Goal: Use online tool/utility: Utilize a website feature to perform a specific function

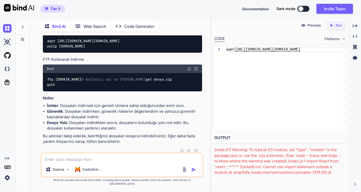
scroll to position [1819, 0]
click at [90, 162] on textarea at bounding box center [122, 157] width 161 height 9
type textarea "oluşturmuş olduğum dosyaları, hostingime senkronize edebilir misin"
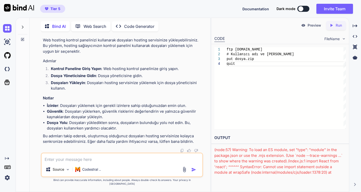
scroll to position [2608, 0]
click at [88, 161] on textarea at bounding box center [122, 157] width 161 height 9
paste textarea "greta vs bind ai"
type textarea "greta vs bind ai"
click at [193, 172] on img "button" at bounding box center [193, 169] width 5 height 5
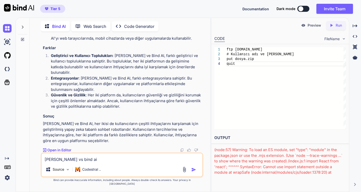
scroll to position [2893, 0]
click at [79, 162] on textarea "greta vs bind ai" at bounding box center [122, 157] width 161 height 9
type textarea "hangisi tercih edilmelidir"
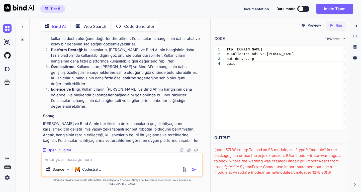
scroll to position [3201, 0]
click at [138, 27] on p "Code Generator" at bounding box center [139, 26] width 30 height 6
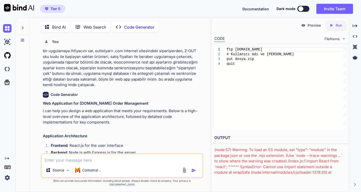
scroll to position [2, 0]
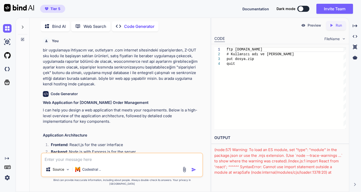
click at [138, 27] on p "Code Generator" at bounding box center [139, 26] width 30 height 6
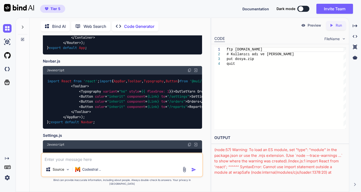
scroll to position [652, 0]
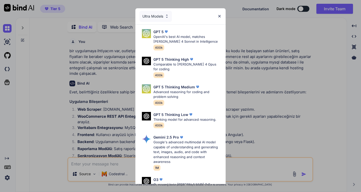
type textarea "x"
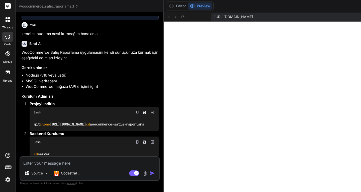
scroll to position [514, 0]
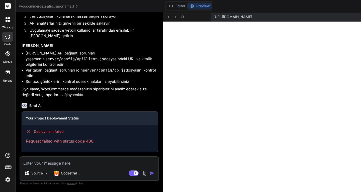
scroll to position [1048, 0]
click at [7, 55] on icon at bounding box center [7, 53] width 5 height 5
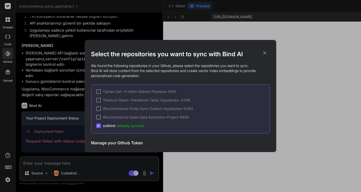
click at [129, 142] on h3 "Manage your Github Token" at bounding box center [117, 143] width 52 height 6
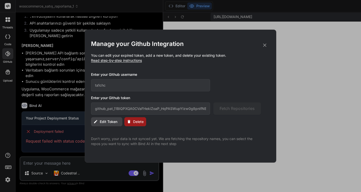
click at [264, 45] on icon at bounding box center [265, 45] width 6 height 6
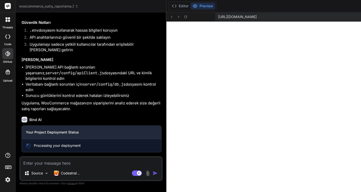
type textarea "x"
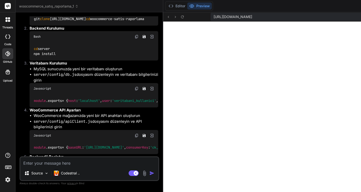
scroll to position [622, 0]
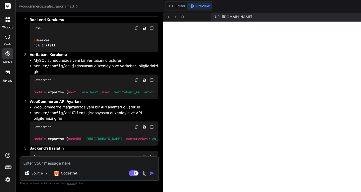
click at [62, 163] on textarea at bounding box center [89, 161] width 138 height 9
type textarea "s"
type textarea "x"
type textarea "se"
type textarea "x"
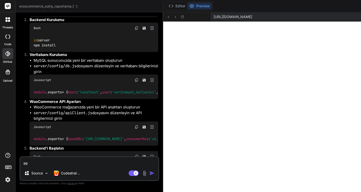
type textarea "ser"
type textarea "x"
type textarea "serv"
type textarea "x"
type textarea "serve"
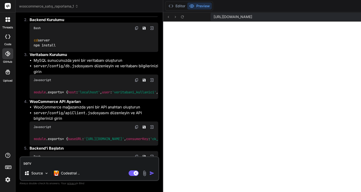
type textarea "x"
type textarea "server"
type textarea "x"
type textarea "server"
type textarea "x"
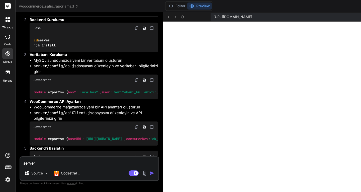
type textarea "server k"
type textarea "x"
type textarea "server kl"
type textarea "x"
type textarea "server kla"
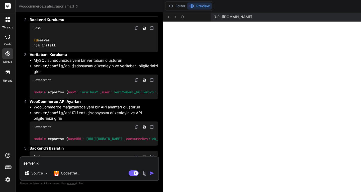
type textarea "x"
type textarea "server klas"
type textarea "x"
type textarea "server klasö"
type textarea "x"
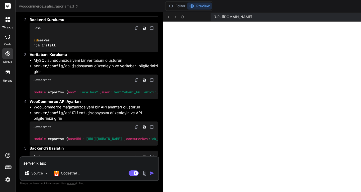
type textarea "server klasör"
type textarea "x"
type textarea "server klasörü"
type textarea "x"
type textarea "server klasörü"
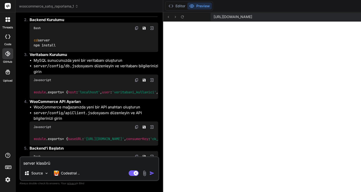
type textarea "x"
type textarea "server klasörü y"
type textarea "x"
type textarea "server klasörü yo"
type textarea "x"
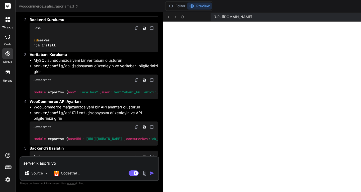
type textarea "server klasörü yok"
type textarea "x"
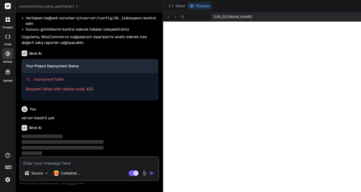
scroll to position [1100, 0]
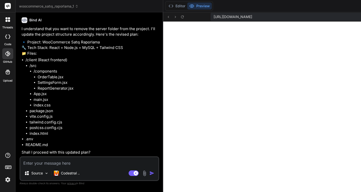
type textarea "x"
type textarea "y"
type textarea "x"
type textarea "ye"
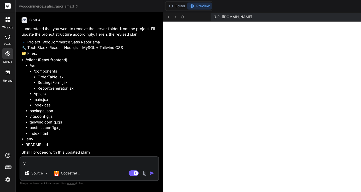
type textarea "x"
type textarea "yes"
type textarea "x"
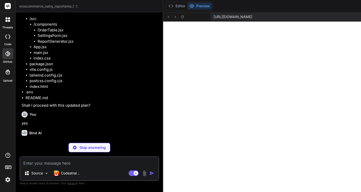
scroll to position [1265, 0]
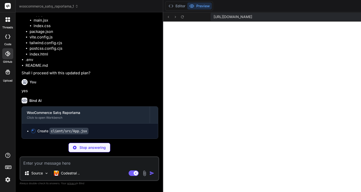
type textarea "x"
type textarea "</div> </div> ) } export default App"
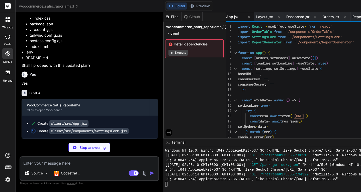
type textarea "x"
type textarea "export default SettingsForm"
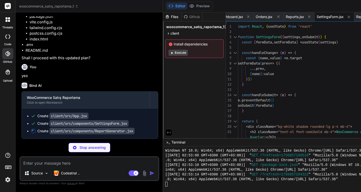
type textarea "x"
type textarea "CSV İndir </button> </div> )} </div> ) } export default ReportGenerator"
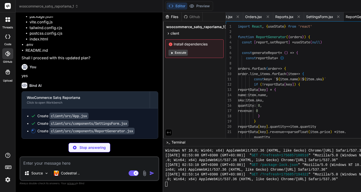
click at [169, 52] on button "Execute" at bounding box center [178, 53] width 19 height 6
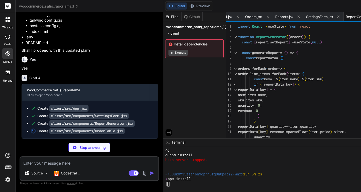
scroll to position [2135, 0]
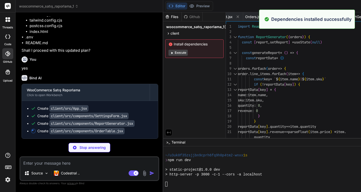
type textarea "x"
type textarea "export default OrderTable"
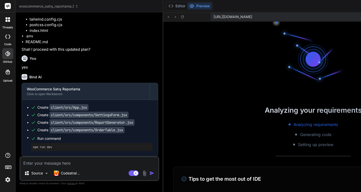
scroll to position [2378, 0]
type textarea "x"
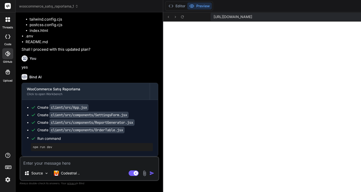
scroll to position [2435, 0]
click at [180, 18] on icon at bounding box center [182, 17] width 4 height 4
click at [70, 163] on textarea at bounding box center [89, 161] width 138 height 9
type textarea "s"
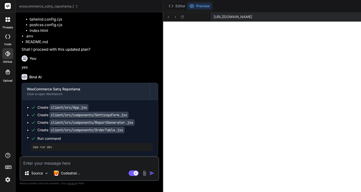
type textarea "x"
type textarea "se"
type textarea "x"
type textarea "ser"
type textarea "x"
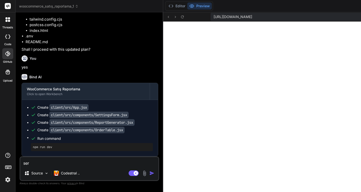
type textarea "serv"
type textarea "x"
type textarea "serve"
type textarea "x"
type textarea "server"
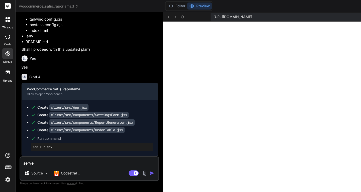
type textarea "x"
type textarea "server"
type textarea "x"
type textarea "server k"
type textarea "x"
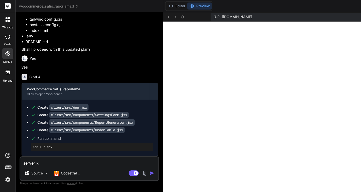
type textarea "server kl"
type textarea "x"
type textarea "server kla"
type textarea "x"
type textarea "server klas"
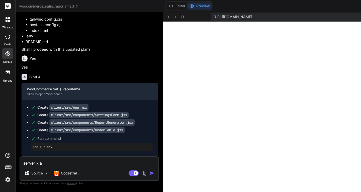
type textarea "x"
type textarea "server klasö"
type textarea "x"
type textarea "server klasör"
type textarea "x"
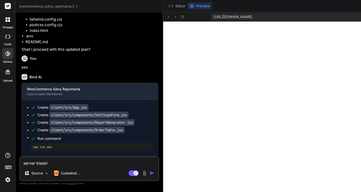
type textarea "server klasörü"
type textarea "x"
type textarea "server klasörün"
type textarea "x"
type textarea "server klasörünü"
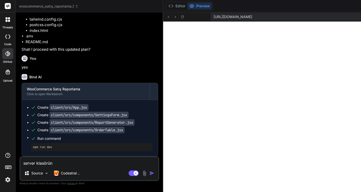
type textarea "x"
type textarea "server klasörünü"
type textarea "x"
type textarea "server klasörünü y"
type textarea "x"
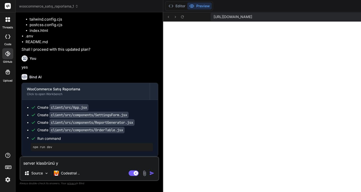
type textarea "server klasörünü yi"
type textarea "x"
type textarea "server klasörünü yin"
type textarea "x"
type textarea "server klasörünü yine"
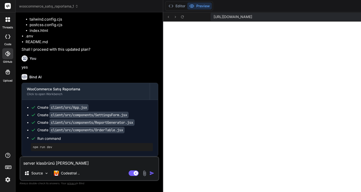
type textarea "x"
type textarea "server klasörünü yine"
type textarea "x"
type textarea "server klasörünü yine g"
type textarea "x"
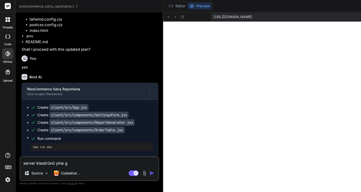
type textarea "server klasörünü yine gö"
type textarea "x"
type textarea "server klasörünü yine gör"
type textarea "x"
type textarea "server klasörünü yine göre"
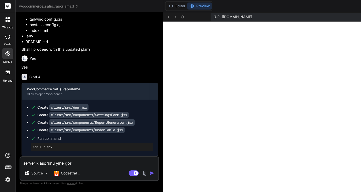
type textarea "x"
type textarea "server klasörünü yine görem"
type textarea "x"
type textarea "server klasörünü yine göreme"
type textarea "x"
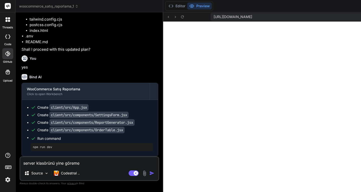
type textarea "server klasörünü yine göremed"
type textarea "x"
type textarea "server klasörünü yine göremedi"
type textarea "x"
type textarea "server klasörünü yine göremedim"
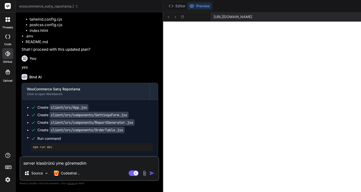
type textarea "x"
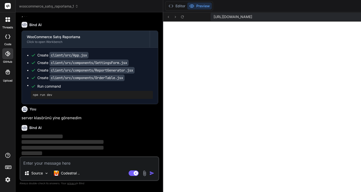
scroll to position [1383, 0]
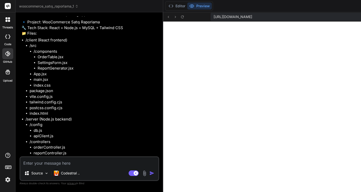
type textarea "x"
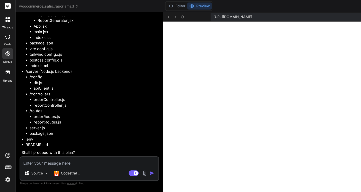
scroll to position [1570, 0]
type textarea "y"
type textarea "x"
type textarea "ye"
type textarea "x"
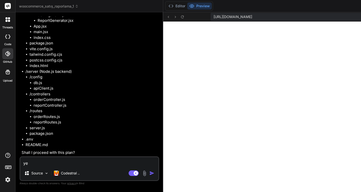
type textarea "yes"
type textarea "x"
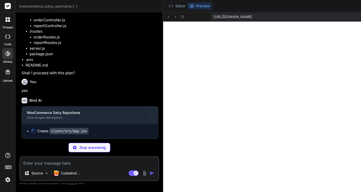
scroll to position [1649, 0]
type textarea "x"
type textarea "</div> </div> ) } export default App"
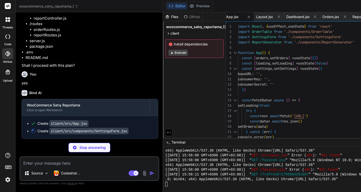
scroll to position [1662, 0]
type textarea "x"
type textarea "export default SettingsForm"
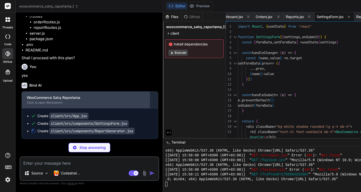
scroll to position [1674, 0]
type textarea "x"
type textarea "CSV İndir </button> </div> )} </div> ) } export default ReportGenerator"
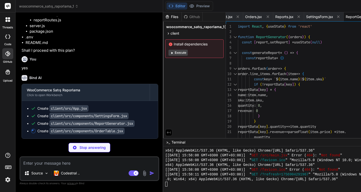
scroll to position [1687, 0]
type textarea "x"
type textarea "export default OrderTable"
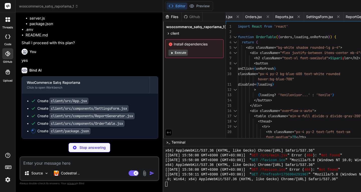
type textarea "x"
type textarea "}"
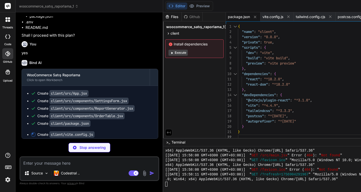
type textarea "x"
type textarea "} })"
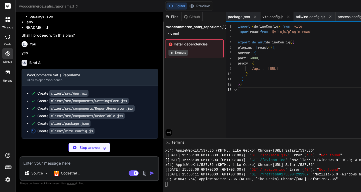
scroll to position [1702, 0]
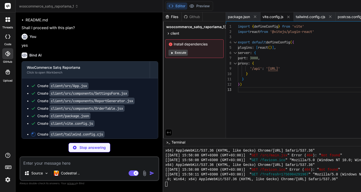
type textarea "x"
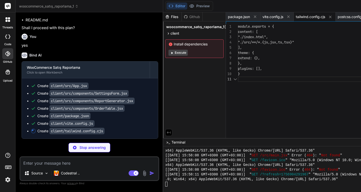
type textarea "x"
type textarea "module.exports = { plugins: { tailwindcss: {}, autoprefixer: {} } }"
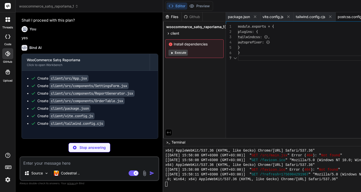
scroll to position [0, 23]
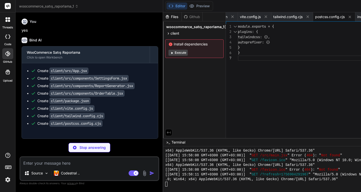
type textarea "x"
type textarea "<div id="root"></div> <script type="module" src="/src/main.jsx"></script> </bod…"
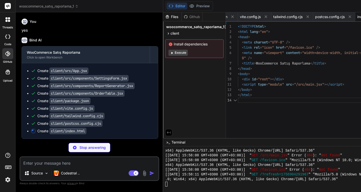
scroll to position [1725, 0]
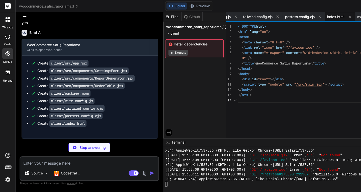
type textarea "x"
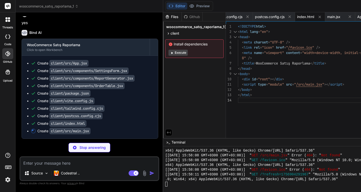
type textarea "x"
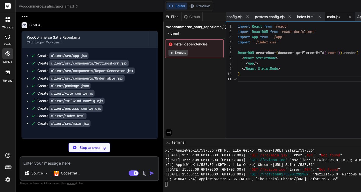
type textarea "@tailwind base; @tailwind components; @tailwind utilities;"
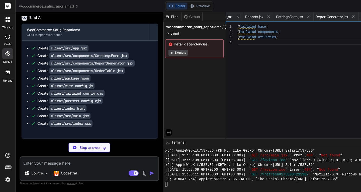
type textarea "x"
type textarea ""mysql2": "^3.6.0", "dotenv": "^16.3.1" } }"
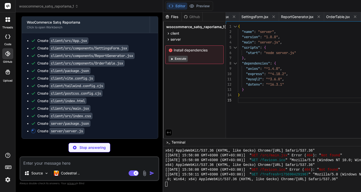
scroll to position [1755, 0]
type textarea "x"
type textarea "// Start server app.listen(port, () => { console.log(`Server running on port ${…"
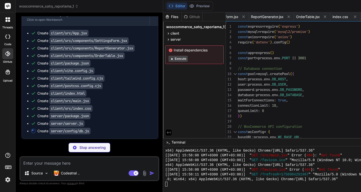
scroll to position [1762, 0]
type textarea "x"
type textarea "`) return connection } module.exports = initDB"
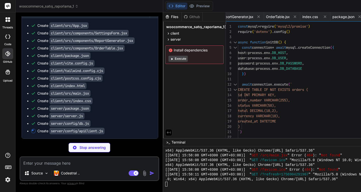
type textarea "x"
type textarea "module.exports = client"
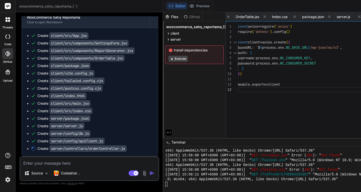
type textarea "x"
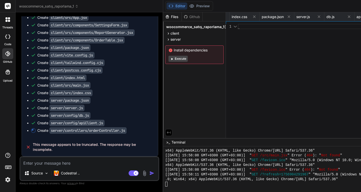
scroll to position [0, 560]
click at [169, 59] on button "Execute" at bounding box center [178, 59] width 19 height 6
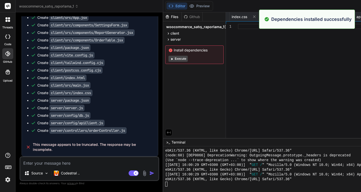
scroll to position [2659, 0]
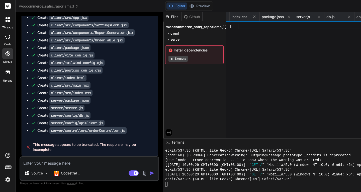
drag, startPoint x: 174, startPoint y: 49, endPoint x: 140, endPoint y: 49, distance: 34.4
click at [169, 49] on span "Install dependencies" at bounding box center [195, 50] width 52 height 5
copy span "Install dependencies"
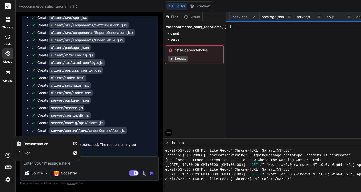
click at [7, 155] on icon at bounding box center [8, 155] width 6 height 6
click at [28, 143] on label "Documentation" at bounding box center [35, 143] width 25 height 5
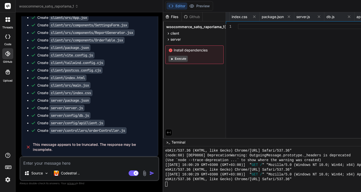
scroll to position [1783, 0]
click at [169, 59] on button "Execute" at bounding box center [178, 59] width 19 height 6
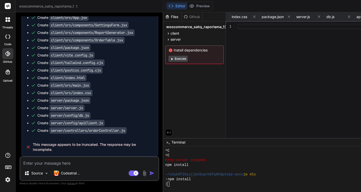
scroll to position [2726, 0]
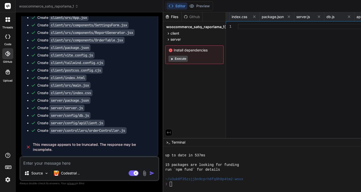
type textarea "x"
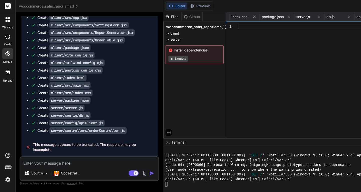
scroll to position [1783, 0]
click at [71, 163] on textarea at bounding box center [89, 161] width 138 height 9
type textarea "c"
type textarea "x"
type textarea "co"
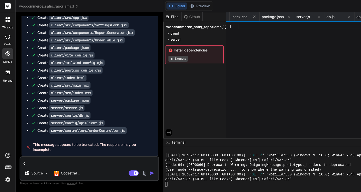
type textarea "x"
type textarea "com"
type textarea "x"
type textarea "comp"
type textarea "x"
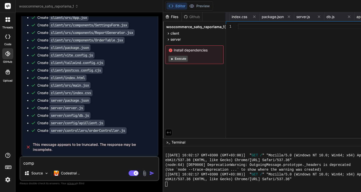
type textarea "compl"
type textarea "x"
type textarea "comple"
type textarea "x"
type textarea "complet"
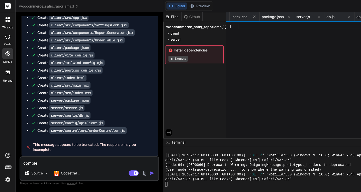
type textarea "x"
type textarea "complete"
type textarea "x"
type textarea "complete"
type textarea "x"
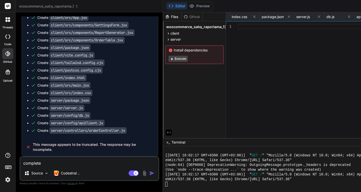
type textarea "complete p"
type textarea "x"
type textarea "complete pr"
type textarea "x"
type textarea "complete pro"
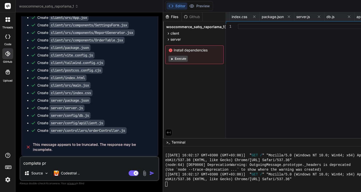
type textarea "x"
type textarea "complete proj"
type textarea "x"
type textarea "complete proje"
type textarea "x"
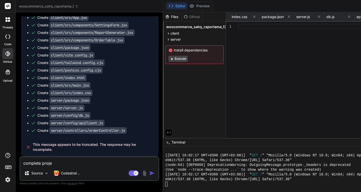
type textarea "complete projec"
type textarea "x"
type textarea "complete project"
type textarea "x"
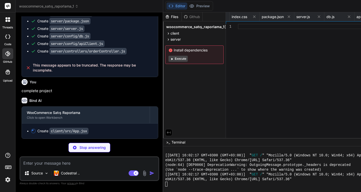
scroll to position [1862, 0]
type textarea "x"
type textarea "</div> </div> ) } export default App"
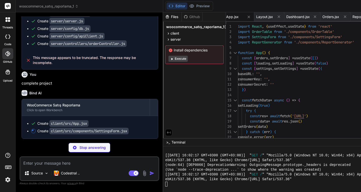
scroll to position [1875, 0]
type textarea "x"
type textarea "export default SettingsForm"
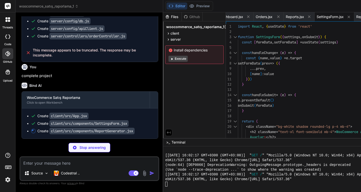
scroll to position [1887, 0]
type textarea "x"
type textarea "CSV İndir </button> </div> )} </div> ) } export default ReportGenerator"
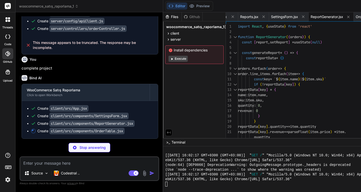
scroll to position [1900, 0]
type textarea "x"
type textarea "export default OrderTable"
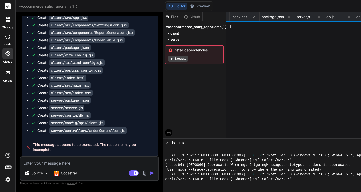
scroll to position [1996, 0]
click at [68, 164] on textarea at bounding box center [89, 161] width 138 height 9
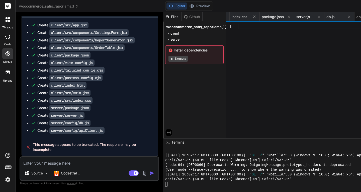
scroll to position [2196, 0]
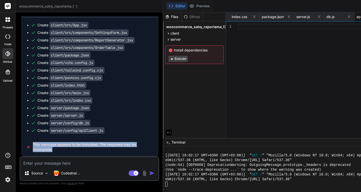
drag, startPoint x: 83, startPoint y: 149, endPoint x: 32, endPoint y: 144, distance: 51.9
click at [33, 144] on span "This message appears to be truncated. The response may be incomplete." at bounding box center [93, 147] width 121 height 10
copy span "This message appears to be truncated. The response may be incomplete."
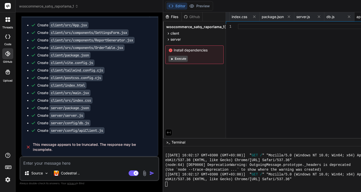
click at [49, 161] on textarea at bounding box center [89, 161] width 138 height 9
paste textarea "This message appears to be truncated. The response may be incomplete."
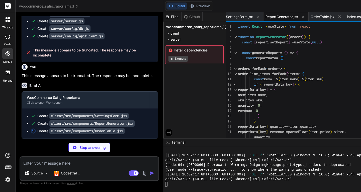
scroll to position [2236, 0]
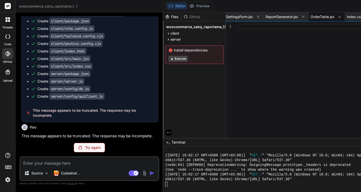
click at [85, 149] on p "Try again" at bounding box center [93, 147] width 16 height 5
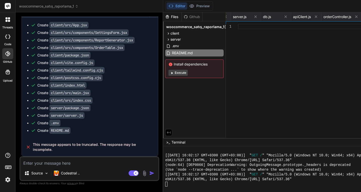
scroll to position [2425, 0]
click at [67, 163] on textarea at bounding box center [89, 161] width 138 height 9
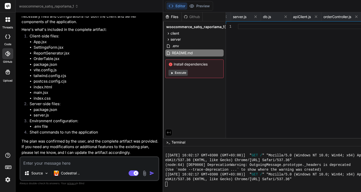
scroll to position [2626, 0]
click at [65, 164] on textarea at bounding box center [89, 161] width 138 height 9
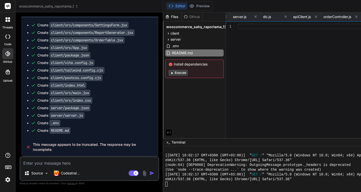
scroll to position [2826, 0]
click at [56, 161] on textarea at bounding box center [89, 161] width 138 height 9
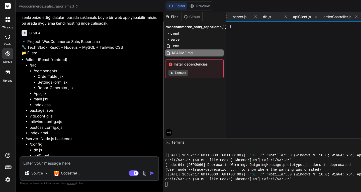
scroll to position [0, 0]
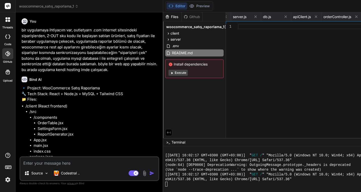
click at [67, 163] on textarea at bounding box center [89, 161] width 138 height 9
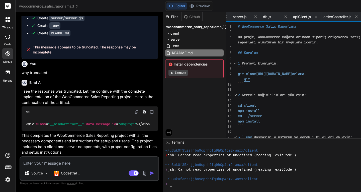
scroll to position [4260, 0]
click at [169, 73] on button "Execute" at bounding box center [178, 73] width 19 height 6
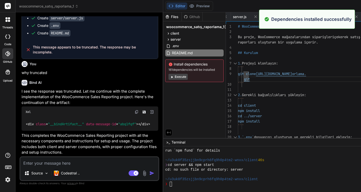
scroll to position [3093, 0]
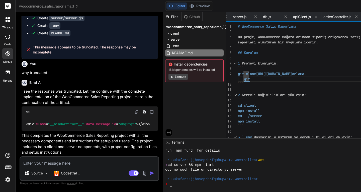
click at [169, 78] on button "Execute" at bounding box center [178, 77] width 19 height 6
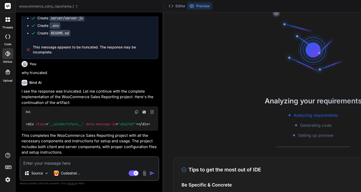
scroll to position [3169, 0]
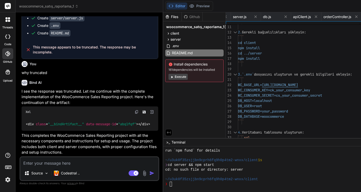
drag, startPoint x: 105, startPoint y: 45, endPoint x: 62, endPoint y: 38, distance: 43.8
click at [71, 164] on textarea at bounding box center [89, 161] width 138 height 9
click at [98, 162] on textarea "server npm start yapamadım module" at bounding box center [89, 161] width 138 height 9
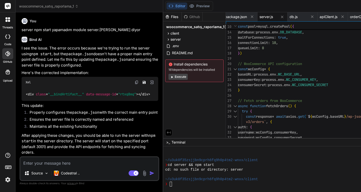
scroll to position [4424, 0]
click at [61, 164] on textarea at bounding box center [89, 161] width 138 height 9
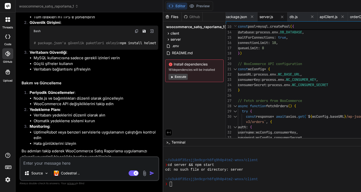
scroll to position [0, 0]
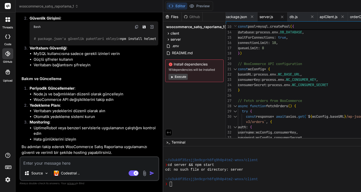
click at [170, 77] on icon at bounding box center [172, 77] width 4 height 4
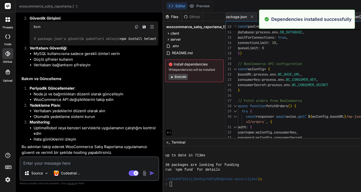
scroll to position [3321, 0]
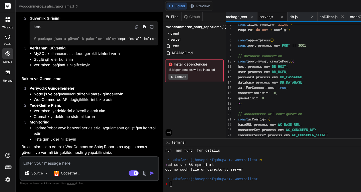
click at [182, 15] on div "Github" at bounding box center [192, 16] width 21 height 5
click at [163, 17] on div "Files" at bounding box center [172, 16] width 18 height 5
click at [184, 17] on icon at bounding box center [186, 17] width 4 height 4
click at [171, 39] on span "server" at bounding box center [176, 39] width 10 height 5
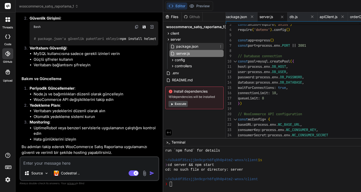
click at [176, 45] on span "package.json" at bounding box center [187, 46] width 23 height 6
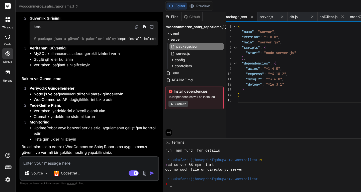
click at [165, 185] on div "❯" at bounding box center [276, 184] width 223 height 5
click at [171, 40] on span "server" at bounding box center [176, 39] width 10 height 5
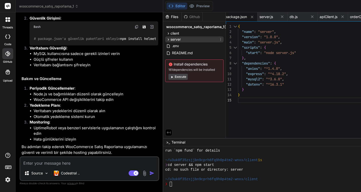
click at [171, 40] on span "server" at bounding box center [176, 39] width 10 height 5
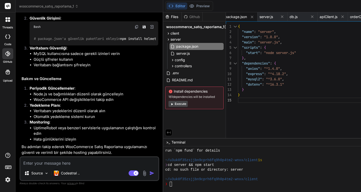
click at [166, 27] on span "woocommerce_satış_raporlama_1" at bounding box center [195, 26] width 58 height 5
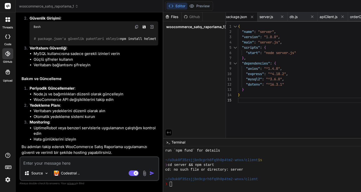
click at [166, 27] on span "woocommerce_satış_raporlama_1" at bounding box center [195, 26] width 58 height 5
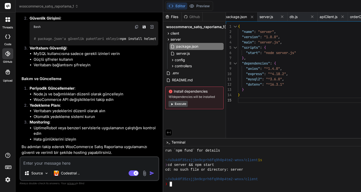
click at [165, 186] on div "❯" at bounding box center [276, 184] width 223 height 5
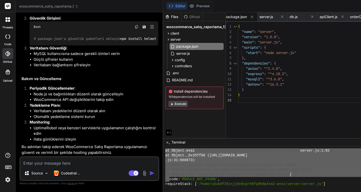
scroll to position [3555, 0]
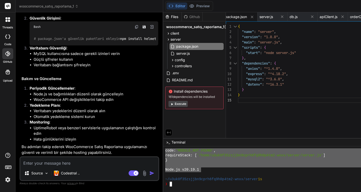
drag, startPoint x: 168, startPoint y: 170, endPoint x: 130, endPoint y: 151, distance: 42.3
click at [163, 151] on div "}}}}}}}}}}}}}}}}}}}}}}}}}}}}}}}} mmmmmmmmmmmmmmmmmmmmmmmmmmmmmmmm code: 'MODULE…" at bounding box center [313, 169] width 300 height 46
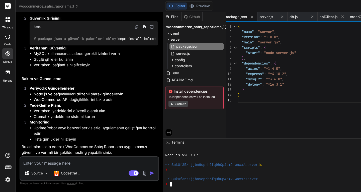
scroll to position [3569, 0]
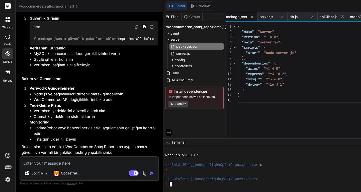
click at [66, 164] on textarea at bounding box center [89, 161] width 138 height 9
paste textarea "<div class="__bindArtifact__" data-message-id="rtxq8mq"></div>"
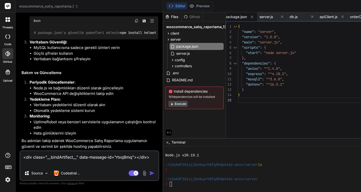
click at [60, 158] on textarea "<div class="__bindArtifact__" data-message-id="rtxq8mq"></div>" at bounding box center [89, 158] width 138 height 15
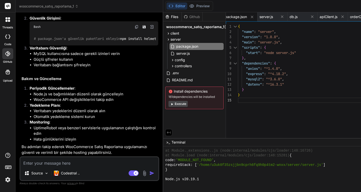
scroll to position [3544, 0]
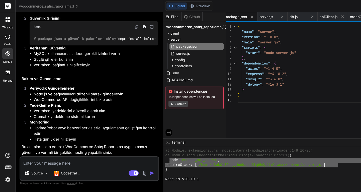
drag, startPoint x: 135, startPoint y: 160, endPoint x: 304, endPoint y: 165, distance: 168.4
click at [52, 160] on textarea at bounding box center [89, 161] width 138 height 9
paste textarea "code: 'MODULE_NOT_FOUND', requireStack: [ '/home/u3uk0f35zsjjbn9cprh6fq9h0p4tm2…"
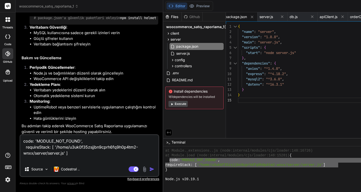
click at [149, 169] on img "button" at bounding box center [151, 169] width 5 height 5
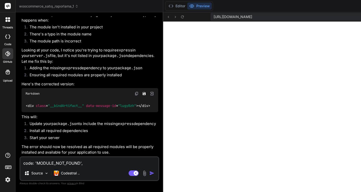
scroll to position [5149, 0]
click at [180, 17] on icon at bounding box center [182, 17] width 4 height 4
click at [51, 162] on textarea "code: 'MODULE_NOT_FOUND', requireStack: [ '/home/u3uk0f35zsjjbn9cprh6fq9h0p4tm2…" at bounding box center [89, 161] width 138 height 9
paste textarea "Cannot GET /"
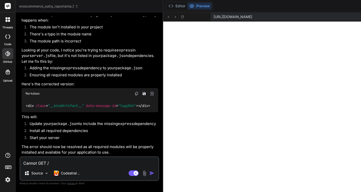
click at [149, 174] on img "button" at bounding box center [151, 173] width 5 height 5
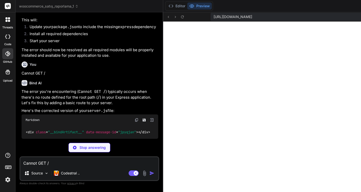
scroll to position [0, 653]
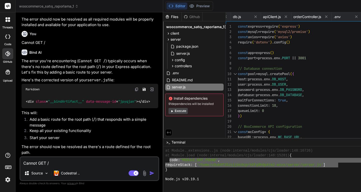
click at [169, 110] on button "Execute" at bounding box center [178, 111] width 19 height 6
click at [169, 111] on button "Execute" at bounding box center [178, 111] width 19 height 6
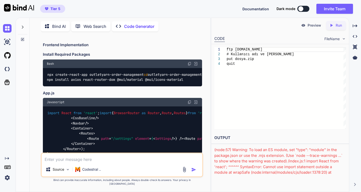
scroll to position [577, 0]
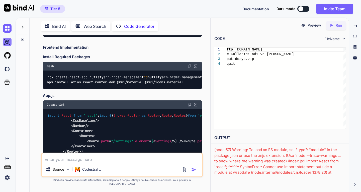
click at [9, 40] on img at bounding box center [7, 42] width 9 height 9
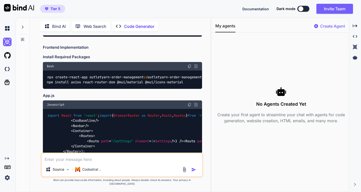
type textarea "x"
click at [82, 162] on textarea at bounding box center [122, 157] width 161 height 9
type textarea "İDE nedir"
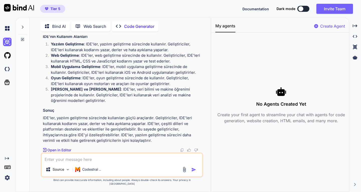
scroll to position [2951, 0]
